Goal: Navigation & Orientation: Find specific page/section

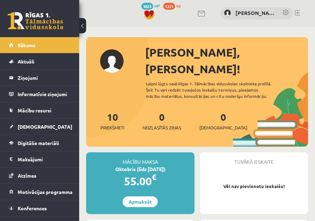
click at [41, 36] on div "16 Dāvanas 3823 mP 1351 xp" at bounding box center [39, 18] width 79 height 37
click at [37, 45] on link "Sākums" at bounding box center [39, 45] width 61 height 16
click at [43, 43] on link "Sākums" at bounding box center [39, 45] width 61 height 16
click at [51, 49] on link "Sākums" at bounding box center [39, 45] width 61 height 16
click at [33, 47] on link "Sākums" at bounding box center [39, 45] width 61 height 16
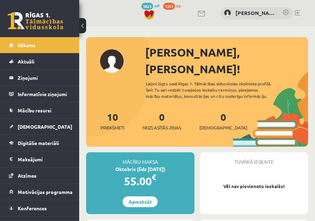
click at [297, 10] on link at bounding box center [297, 13] width 5 height 6
